Goal: Task Accomplishment & Management: Use online tool/utility

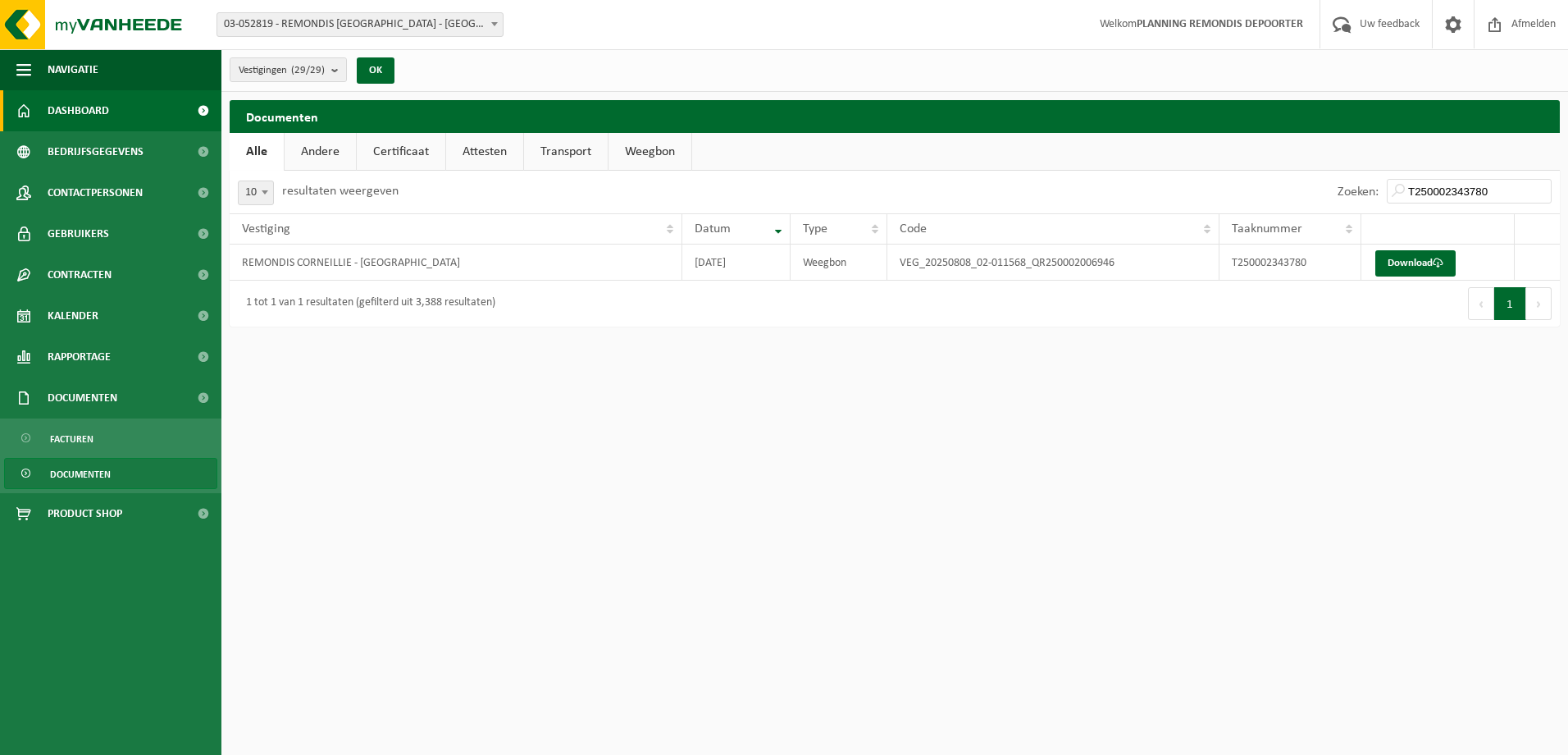
click at [56, 112] on span "Dashboard" at bounding box center [78, 111] width 62 height 41
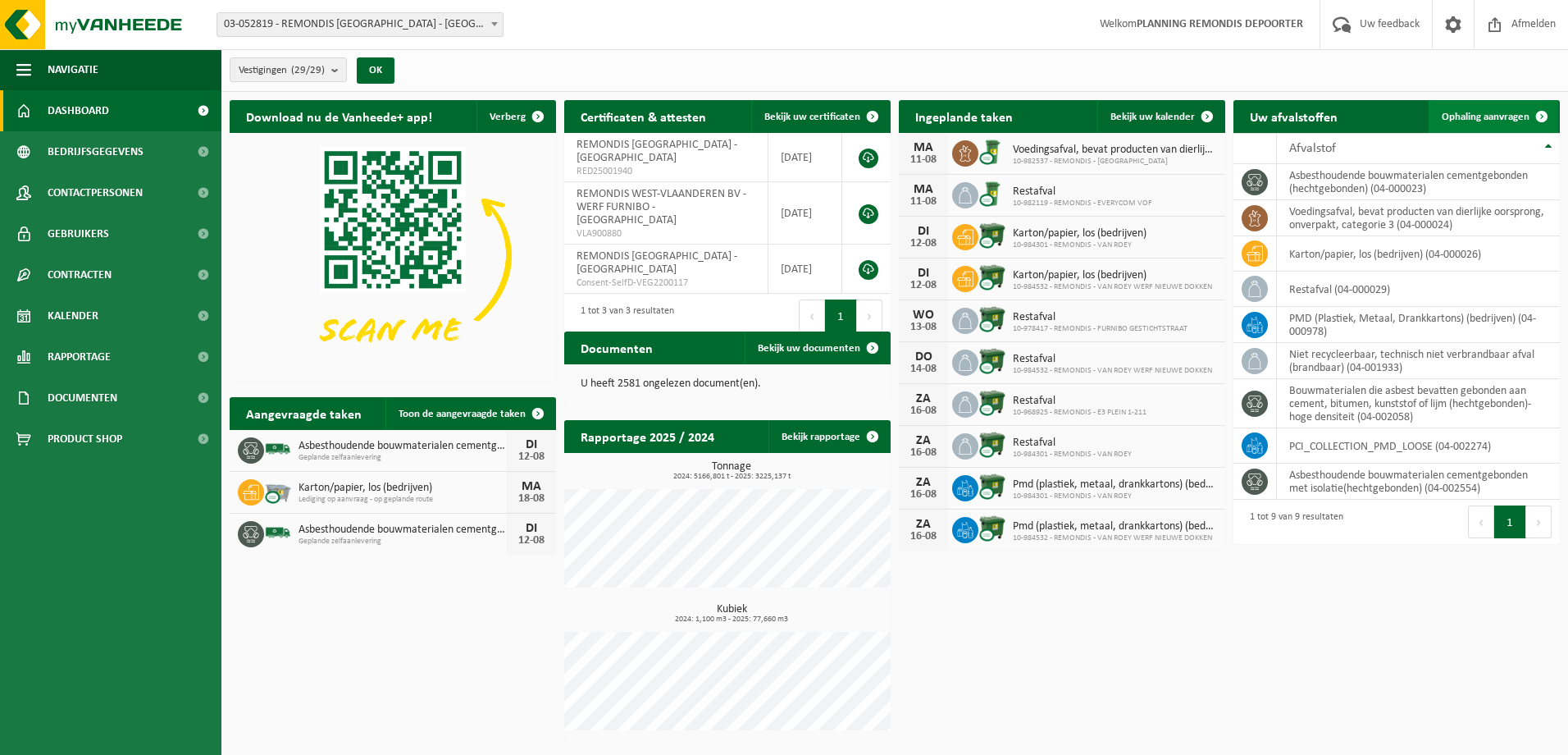
click at [1492, 116] on span "Ophaling aanvragen" at bounding box center [1485, 117] width 88 height 11
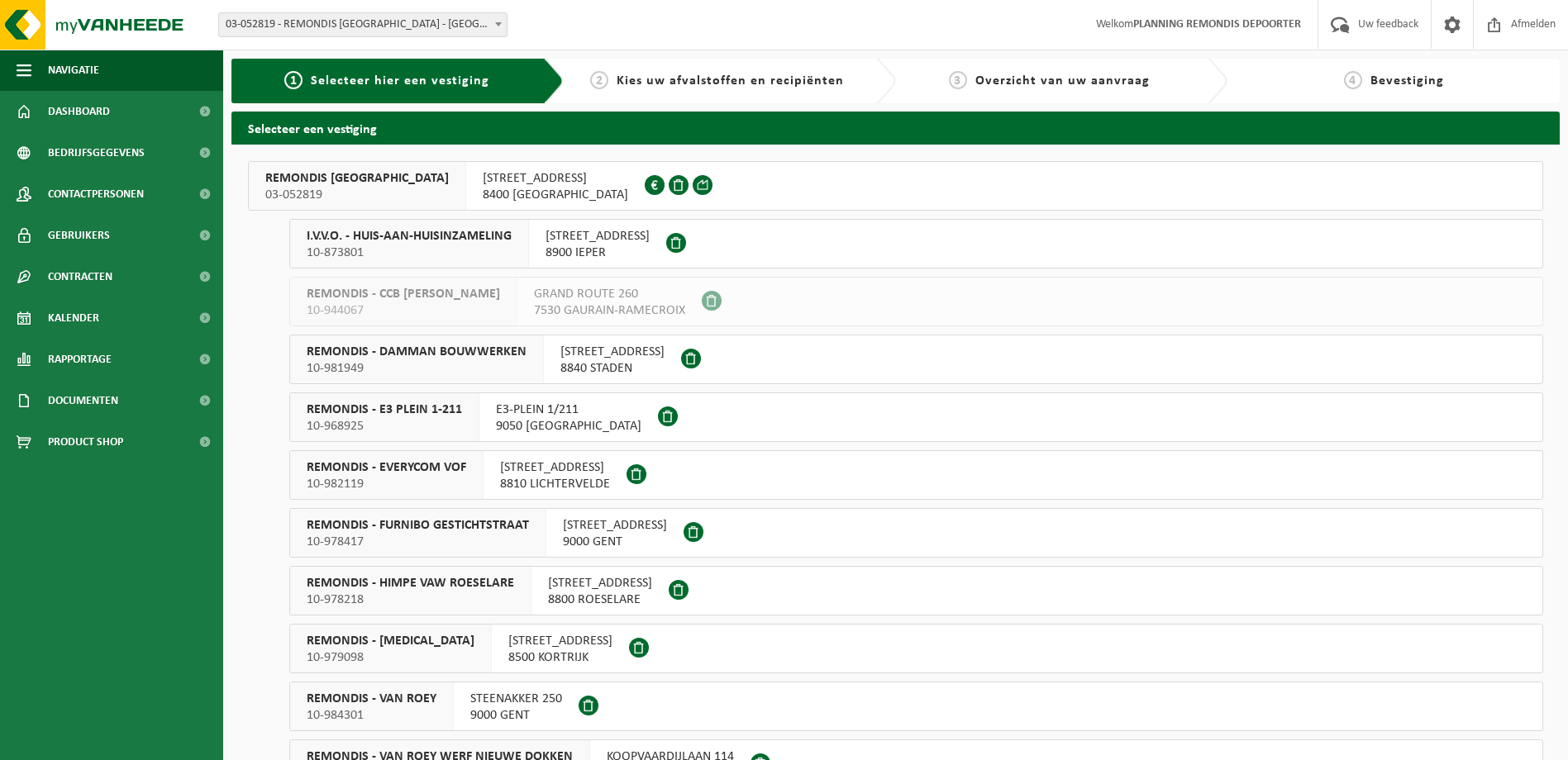
click at [447, 227] on div "I.V.V.O. - HUIS-AAN-HUISINZAMELING 10-873801" at bounding box center [409, 244] width 239 height 48
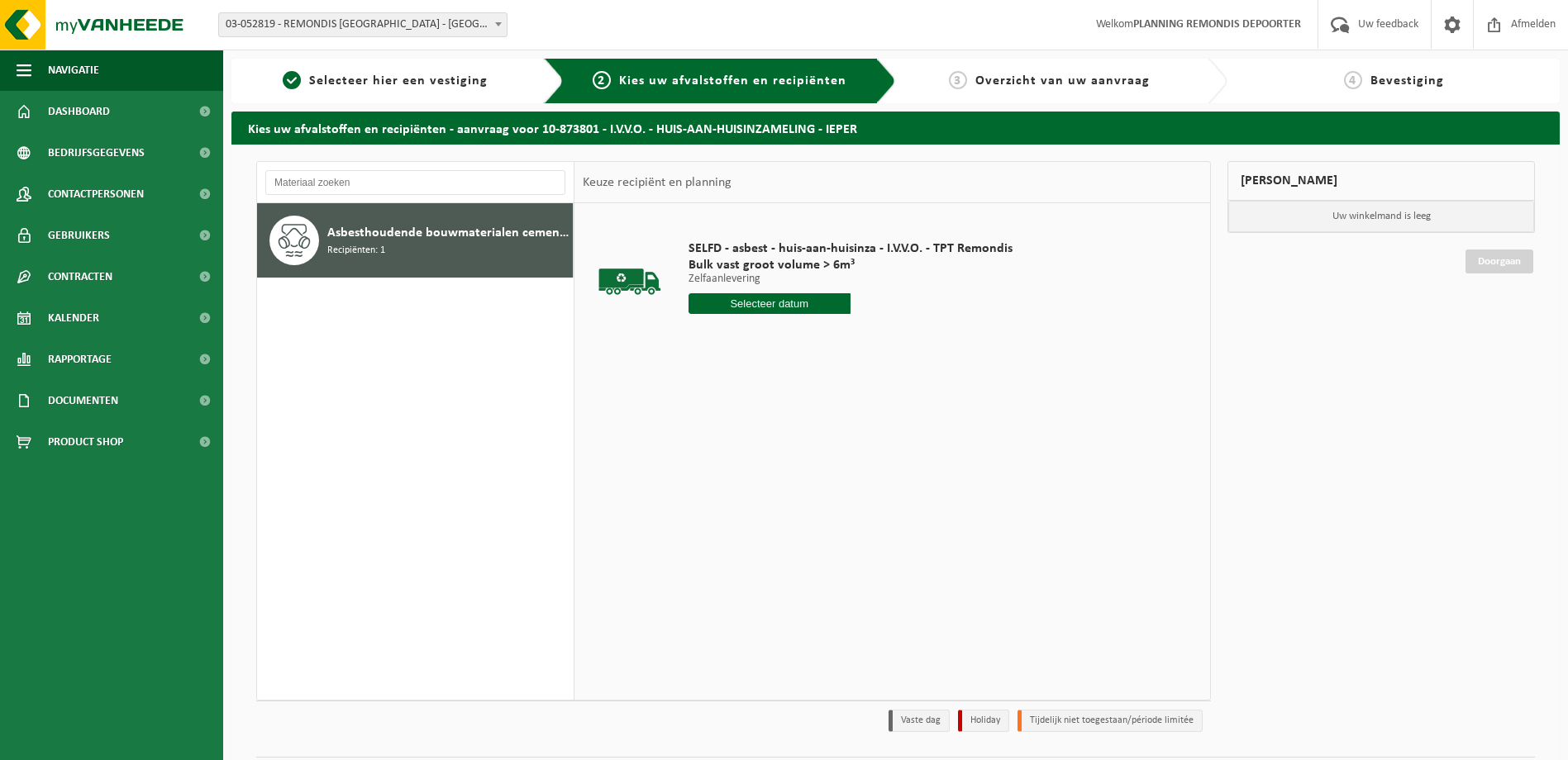
click at [777, 310] on input "text" at bounding box center [770, 303] width 162 height 20
click at [724, 456] on div "12" at bounding box center [732, 450] width 29 height 26
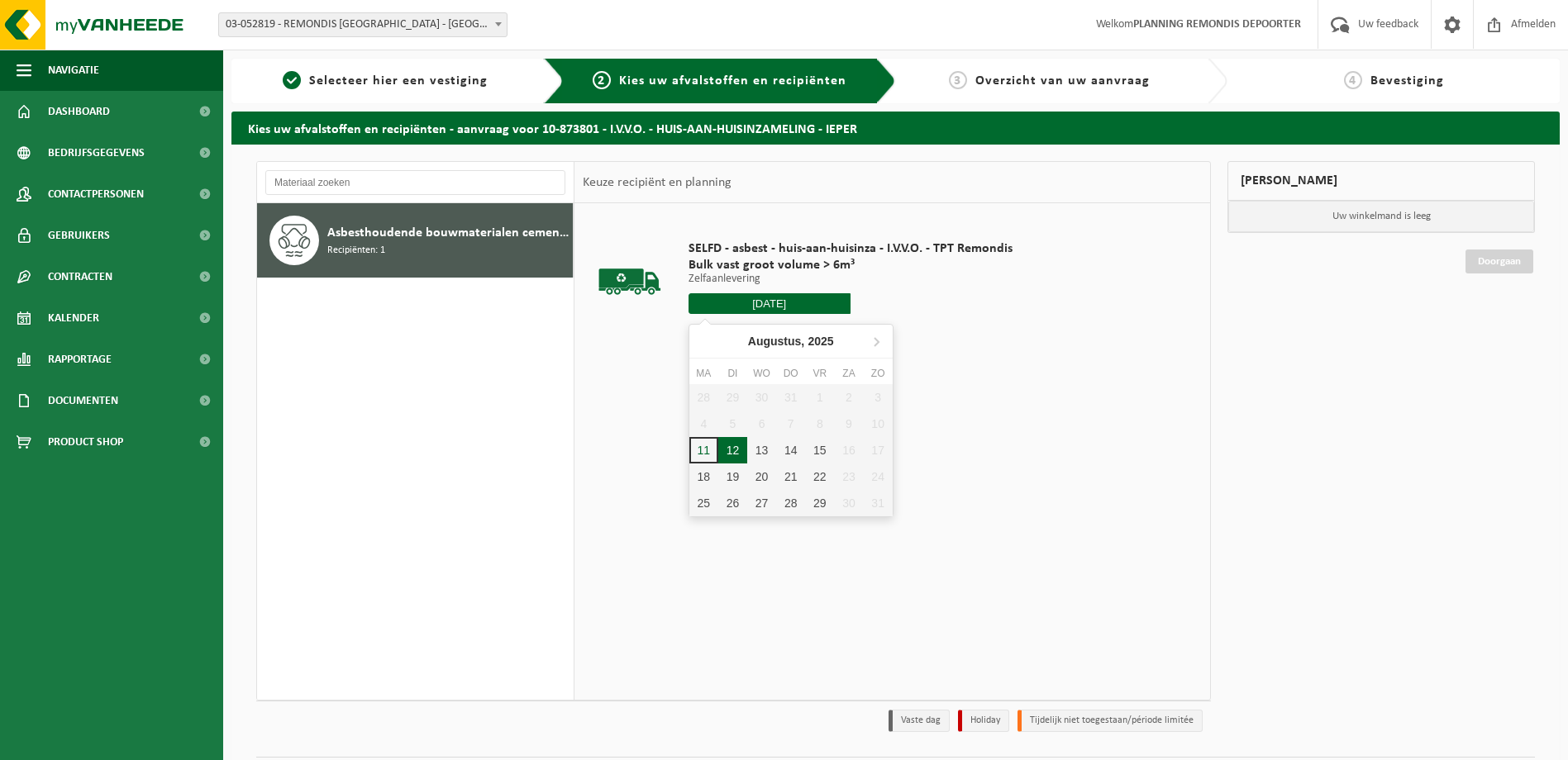
type input "Van 2025-08-12"
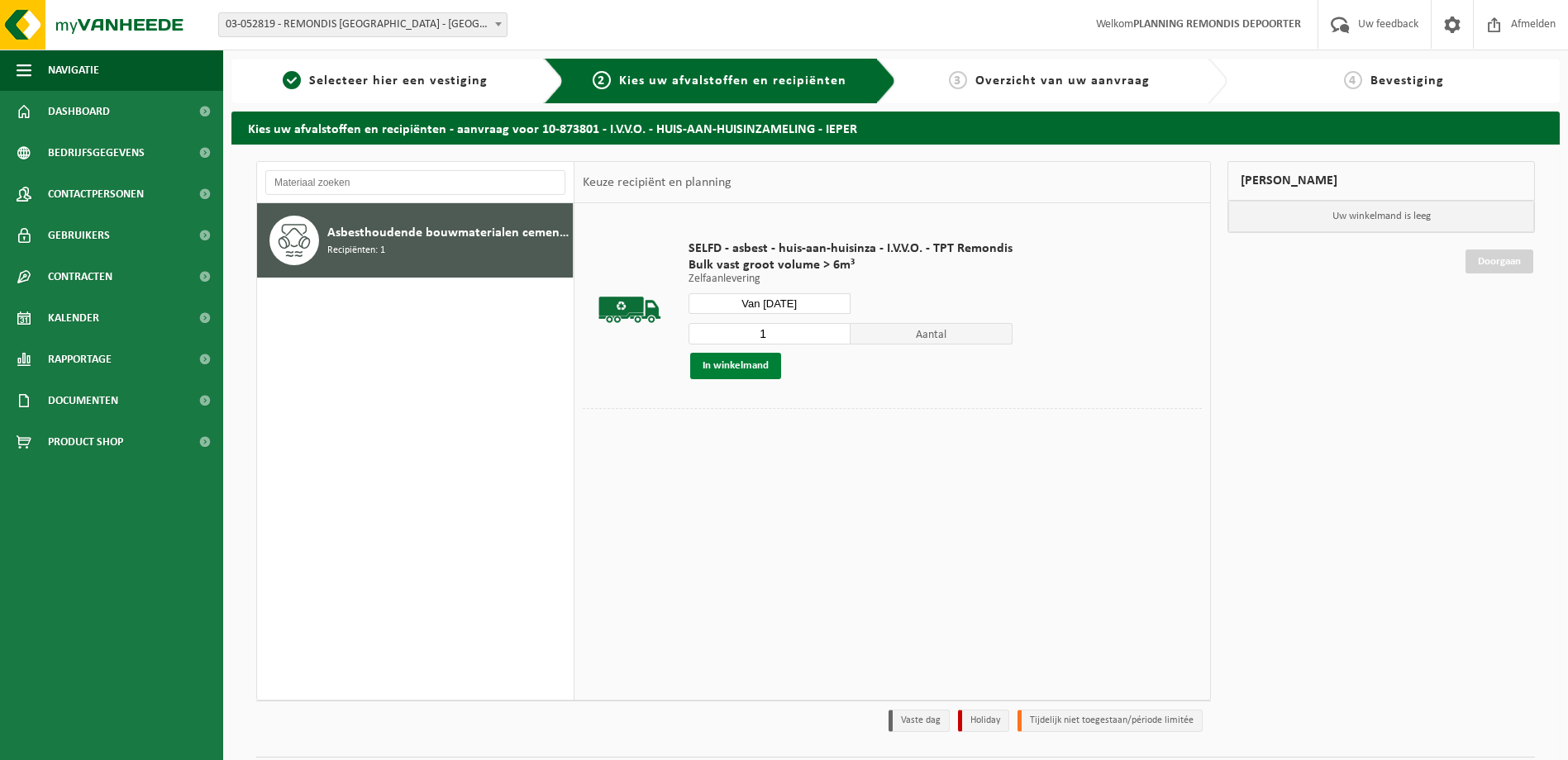
click at [750, 364] on button "In winkelmand" at bounding box center [735, 366] width 91 height 26
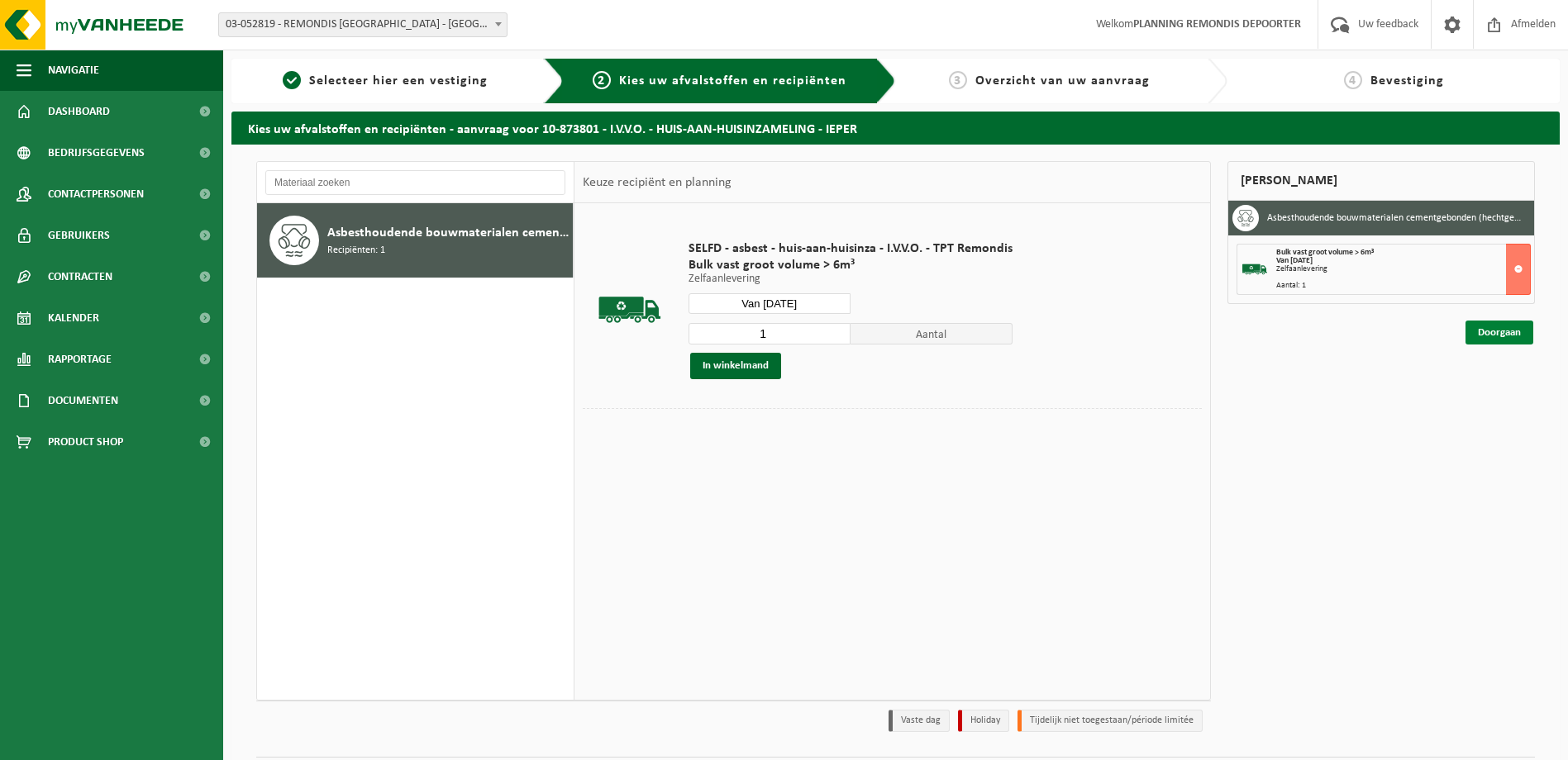
click at [1508, 328] on link "Doorgaan" at bounding box center [1499, 332] width 68 height 24
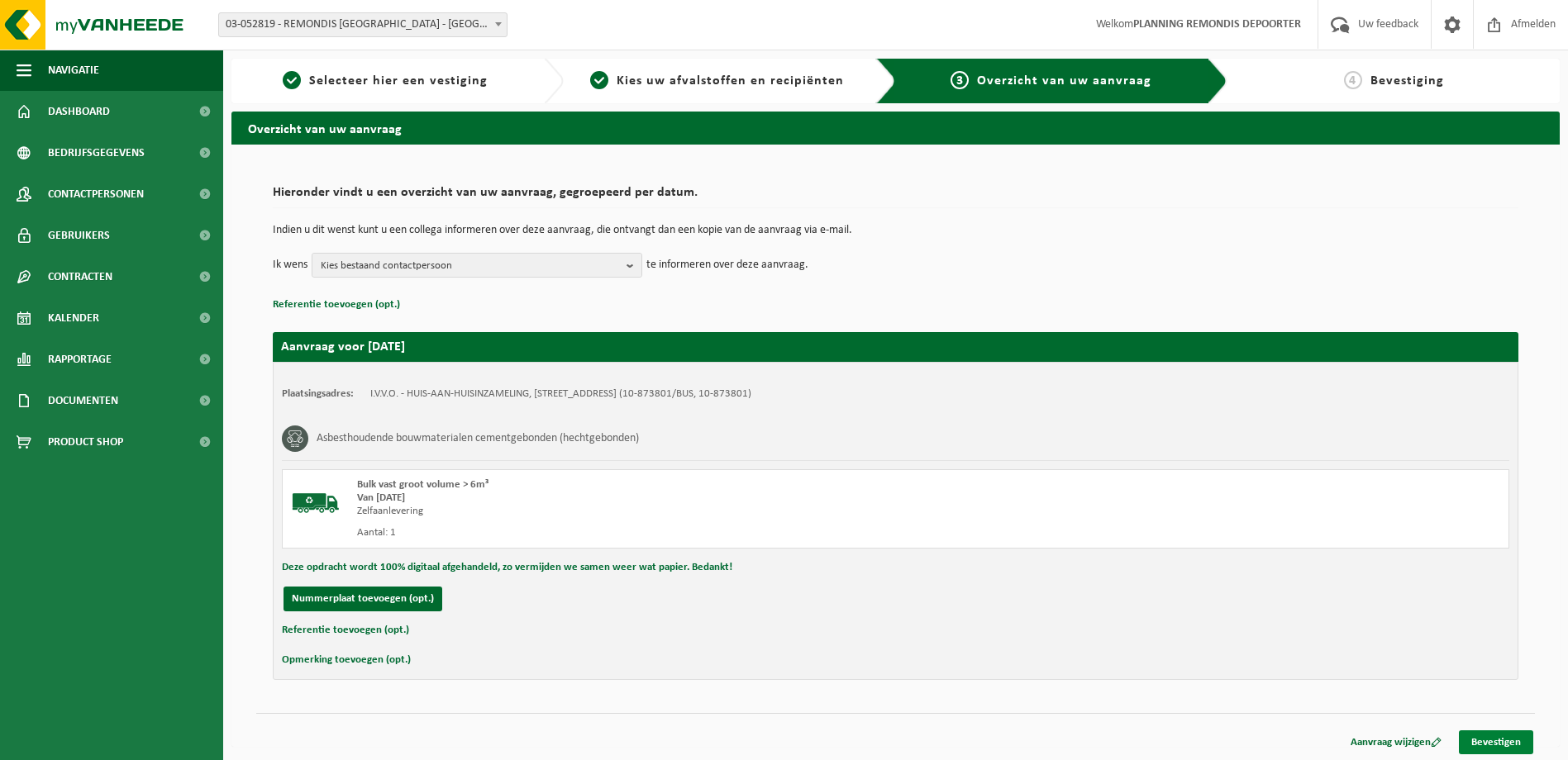
click at [1477, 747] on link "Bevestigen" at bounding box center [1497, 742] width 74 height 24
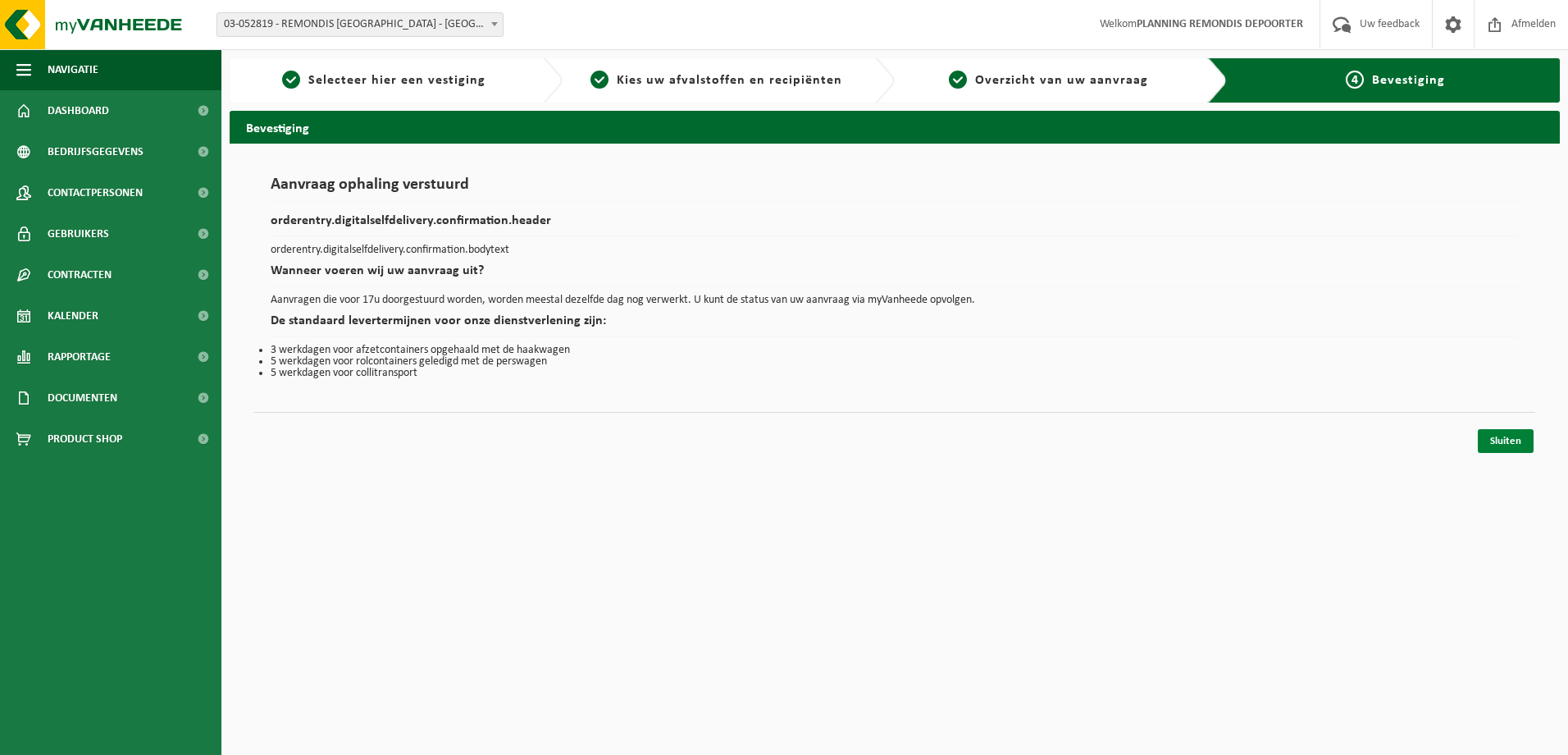
drag, startPoint x: 1502, startPoint y: 441, endPoint x: 1439, endPoint y: 460, distance: 65.8
click at [1502, 441] on link "Sluiten" at bounding box center [1506, 442] width 56 height 24
